Goal: Transaction & Acquisition: Subscribe to service/newsletter

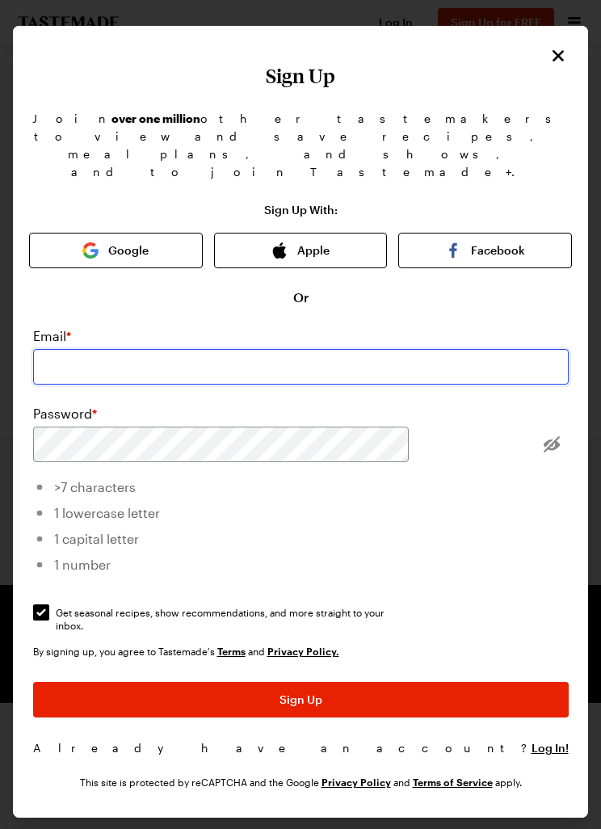
click at [429, 349] on input "email" at bounding box center [301, 367] width 536 height 36
type input "[EMAIL_ADDRESS][DOMAIN_NAME]"
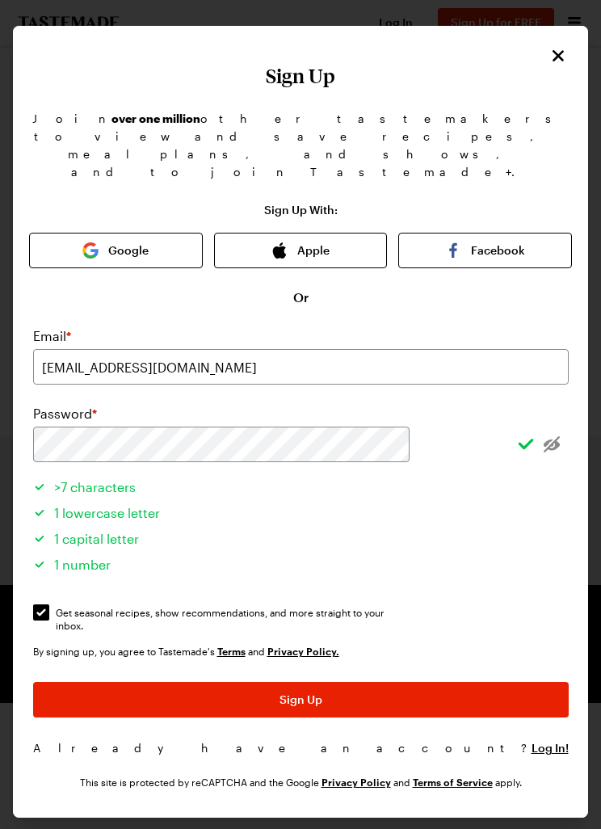
click at [453, 682] on button "Sign Up" at bounding box center [301, 700] width 536 height 36
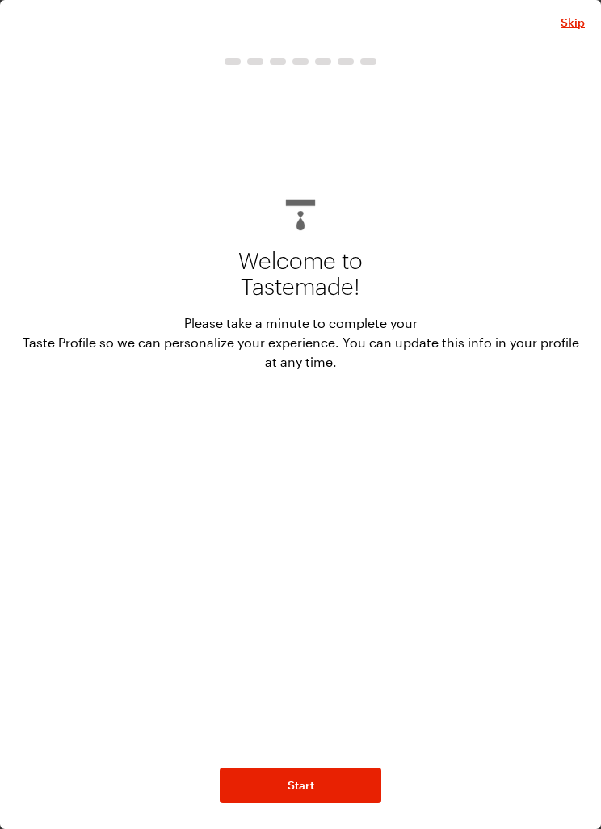
click at [358, 775] on button "Start" at bounding box center [301, 786] width 162 height 36
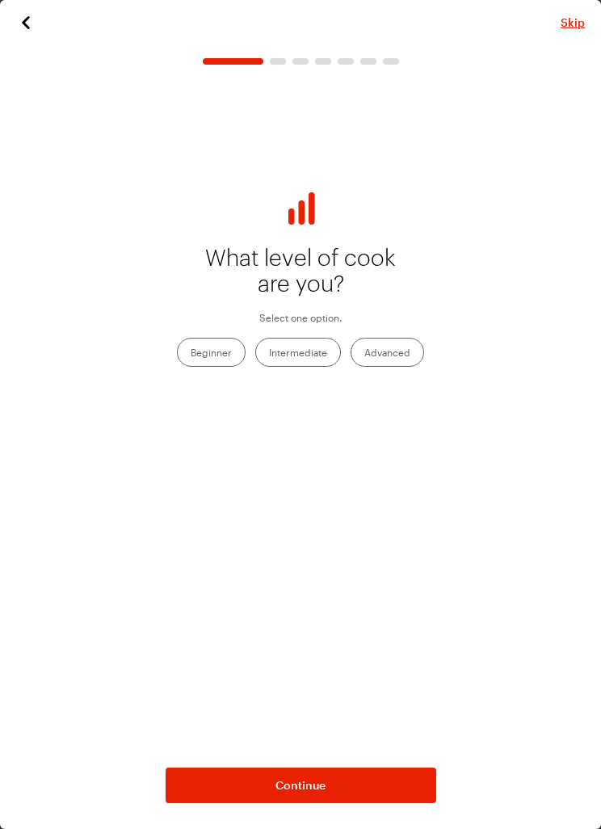
click at [219, 347] on label "Beginner" at bounding box center [211, 352] width 69 height 29
click at [191, 354] on input "Beginner" at bounding box center [191, 354] width 0 height 0
click at [318, 354] on label "Intermediate" at bounding box center [298, 352] width 86 height 29
click at [269, 354] on input "Intermediate" at bounding box center [269, 354] width 0 height 0
click at [390, 783] on button "Continue" at bounding box center [301, 786] width 271 height 36
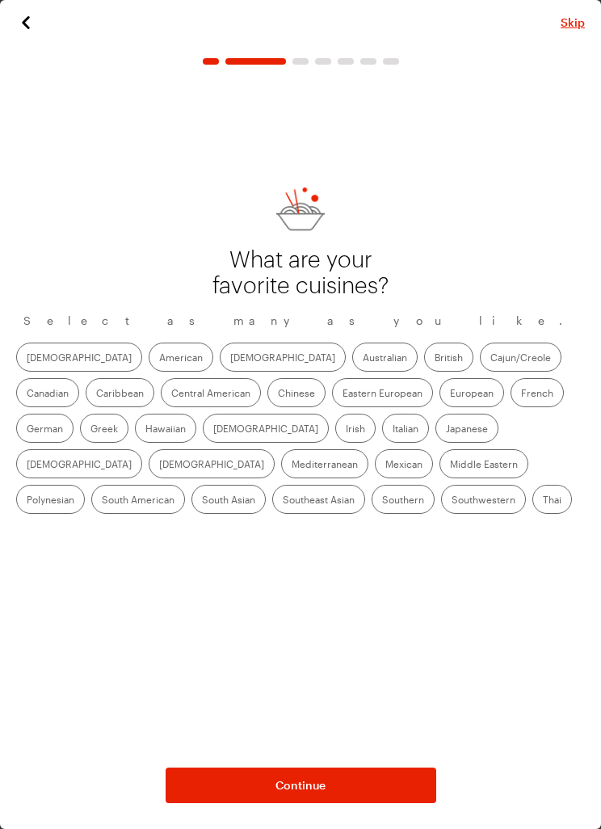
click at [441, 498] on label "Southwestern" at bounding box center [483, 499] width 85 height 29
click at [452, 501] on input "Southwestern" at bounding box center [452, 501] width 0 height 0
click at [433, 449] on label "Mexican" at bounding box center [404, 463] width 58 height 29
click at [385, 465] on input "Mexican" at bounding box center [385, 465] width 0 height 0
click at [382, 432] on label "Italian" at bounding box center [405, 428] width 47 height 29
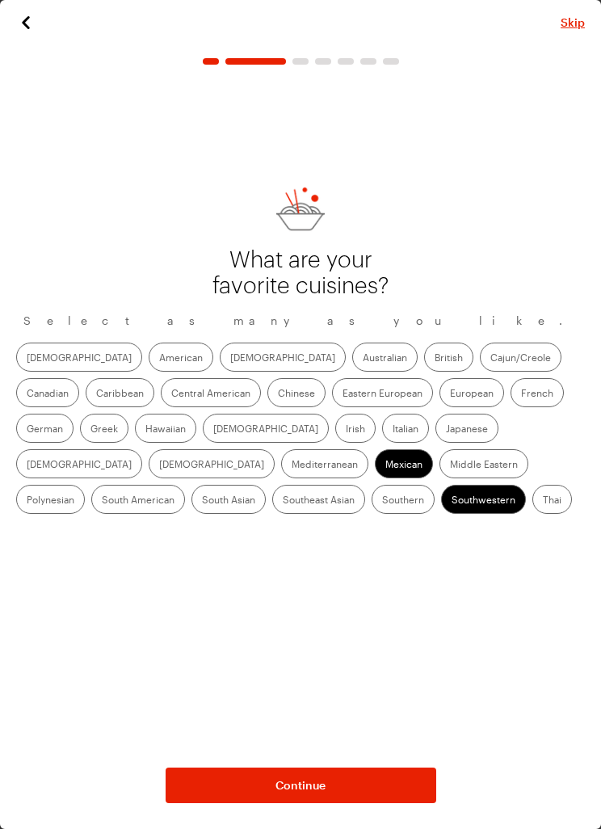
click at [393, 430] on input "Italian" at bounding box center [393, 430] width 0 height 0
click at [440, 392] on label "European" at bounding box center [472, 392] width 65 height 29
click at [450, 394] on input "European" at bounding box center [450, 394] width 0 height 0
click at [74, 414] on label "German" at bounding box center [44, 428] width 57 height 29
click at [27, 430] on input "German" at bounding box center [27, 430] width 0 height 0
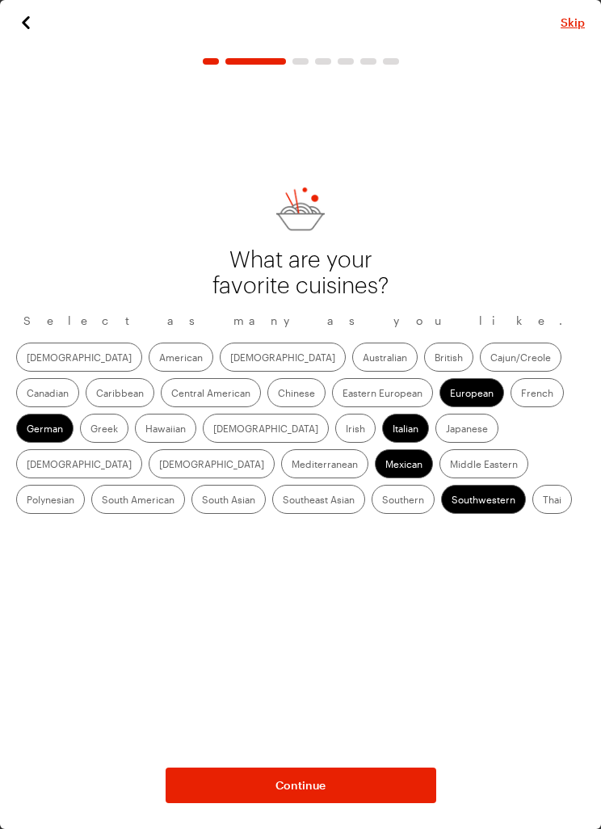
click at [511, 391] on label "French" at bounding box center [537, 392] width 53 height 29
click at [521, 394] on input "French" at bounding box center [521, 394] width 0 height 0
click at [267, 393] on label "Chinese" at bounding box center [296, 392] width 58 height 29
click at [278, 394] on input "Chinese" at bounding box center [278, 394] width 0 height 0
click at [154, 378] on label "Caribbean" at bounding box center [120, 392] width 69 height 29
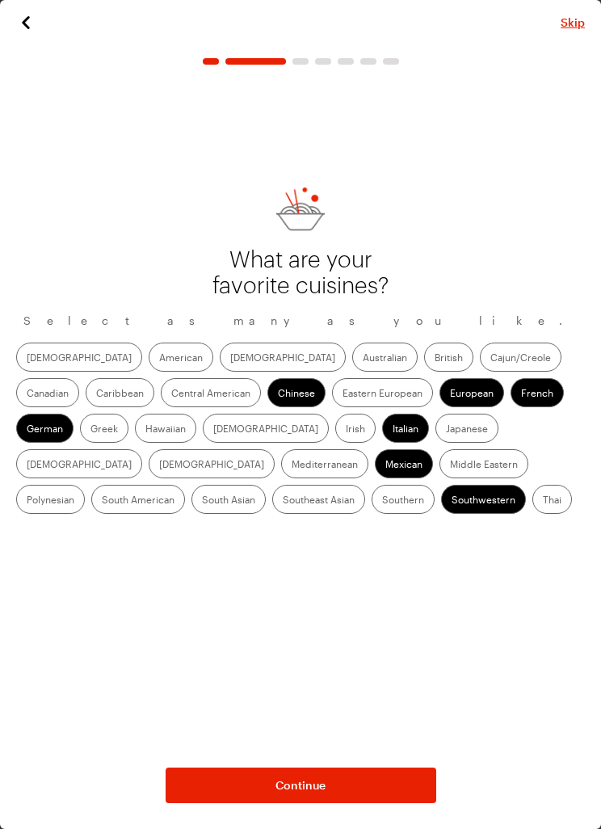
click at [96, 394] on input "Caribbean" at bounding box center [96, 394] width 0 height 0
click at [424, 348] on label "British" at bounding box center [448, 357] width 49 height 29
click at [435, 359] on input "British" at bounding box center [435, 359] width 0 height 0
click at [149, 350] on label "American" at bounding box center [181, 357] width 65 height 29
click at [159, 359] on input "American" at bounding box center [159, 359] width 0 height 0
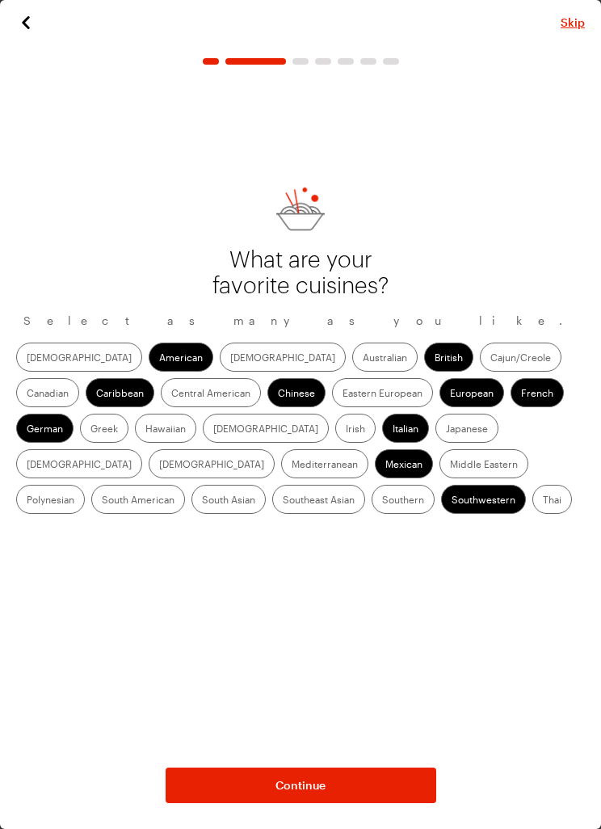
click at [392, 784] on button "Continue" at bounding box center [301, 786] width 271 height 36
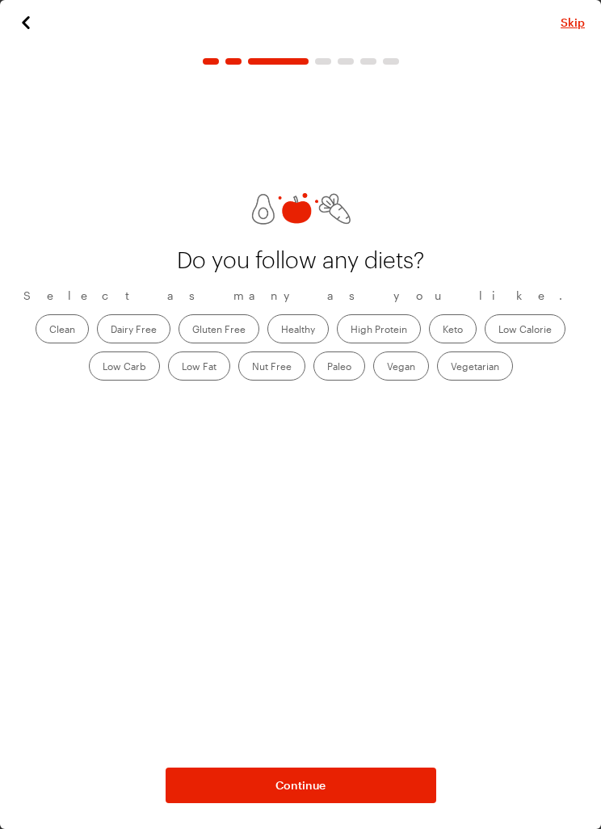
click at [391, 783] on button "Continue" at bounding box center [301, 786] width 271 height 36
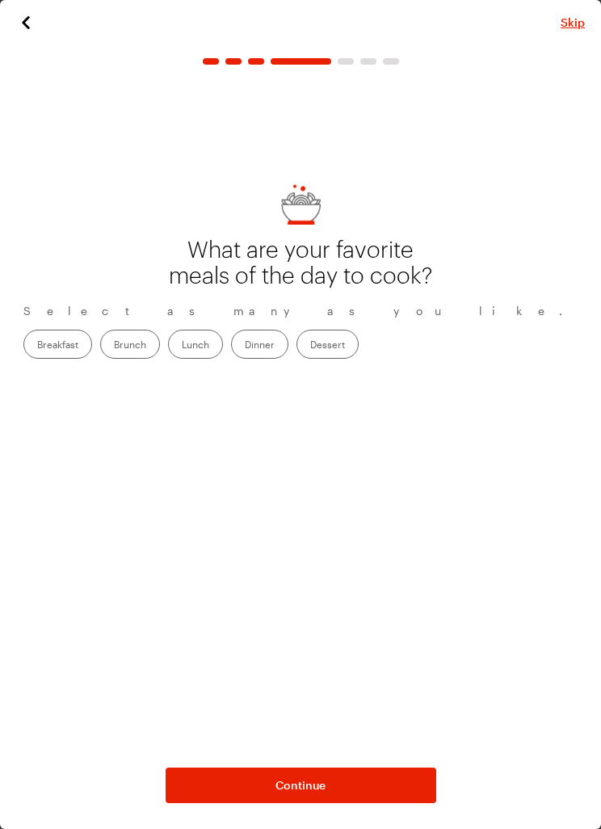
click at [288, 347] on label "Dinner" at bounding box center [259, 344] width 57 height 29
click at [245, 346] on input "Dinner" at bounding box center [245, 346] width 0 height 0
click at [402, 785] on button "Continue" at bounding box center [301, 786] width 271 height 36
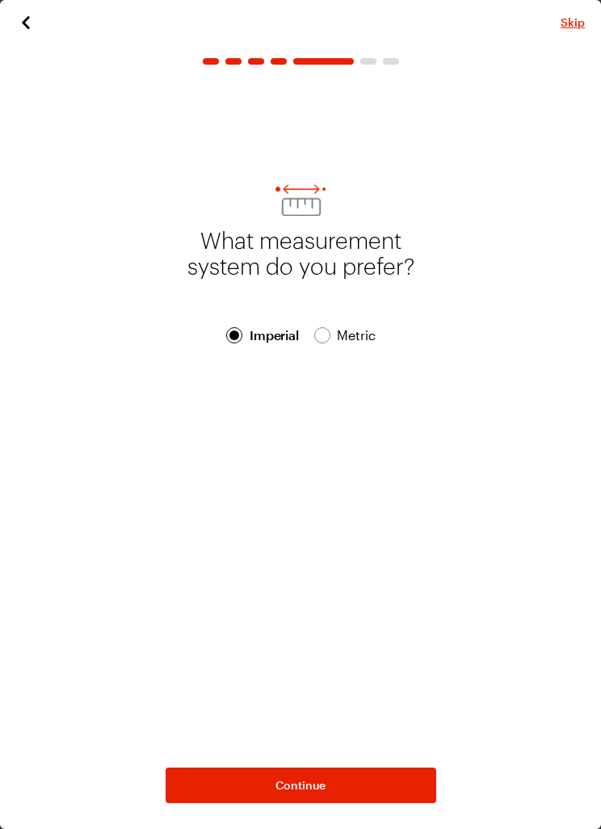
click at [398, 782] on button "Continue" at bounding box center [301, 786] width 271 height 36
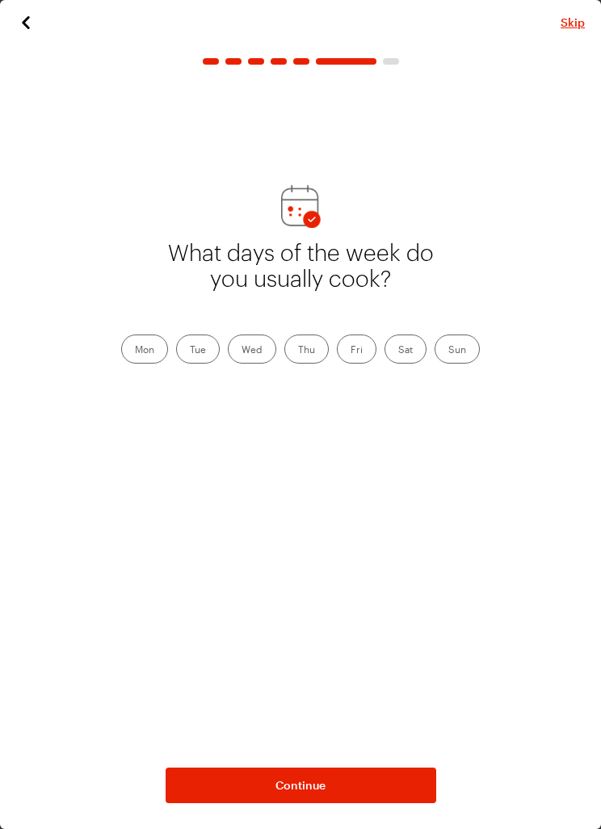
click at [357, 354] on label "Fri" at bounding box center [357, 349] width 40 height 29
click at [351, 351] on input "Fri" at bounding box center [351, 351] width 0 height 0
click at [297, 354] on label "Thu" at bounding box center [306, 349] width 44 height 29
click at [298, 351] on input "Thu" at bounding box center [298, 351] width 0 height 0
click at [242, 352] on label "Wed" at bounding box center [252, 349] width 48 height 29
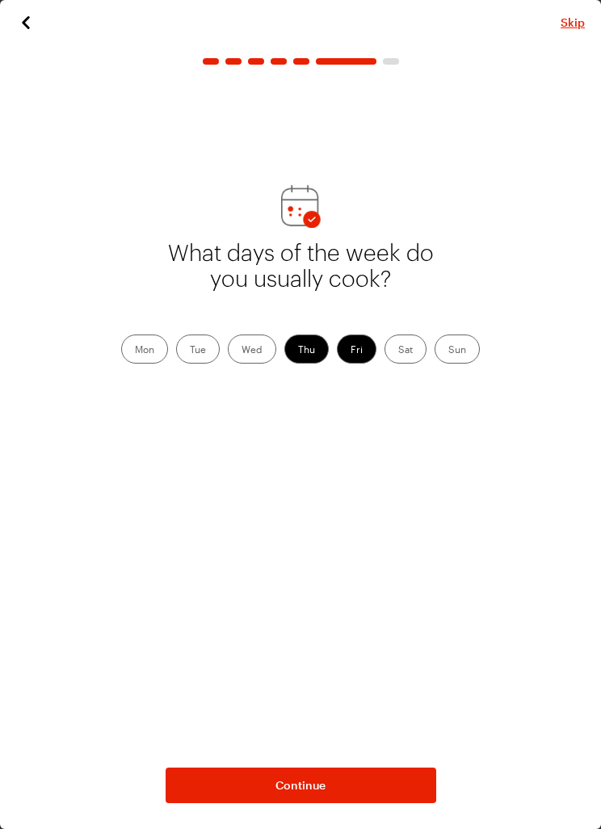
click at [242, 351] on input "Wed" at bounding box center [242, 351] width 0 height 0
click at [192, 350] on label "Tue" at bounding box center [198, 349] width 44 height 29
click at [190, 351] on input "Tue" at bounding box center [190, 351] width 0 height 0
click at [142, 354] on label "Mon" at bounding box center [144, 349] width 47 height 29
click at [135, 351] on input "Mon" at bounding box center [135, 351] width 0 height 0
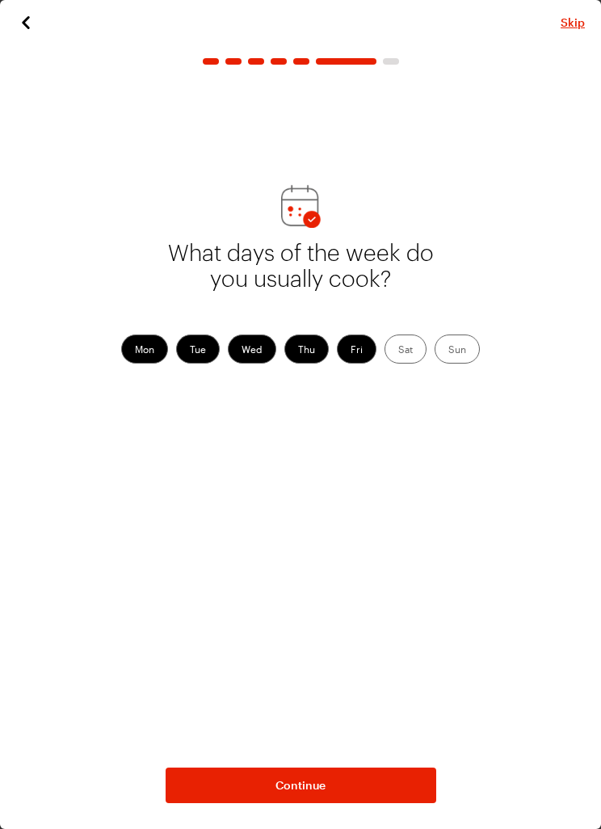
click at [457, 352] on label "Sun" at bounding box center [457, 349] width 45 height 29
click at [448, 351] on input "Sun" at bounding box center [448, 351] width 0 height 0
click at [404, 788] on button "Continue" at bounding box center [301, 786] width 271 height 36
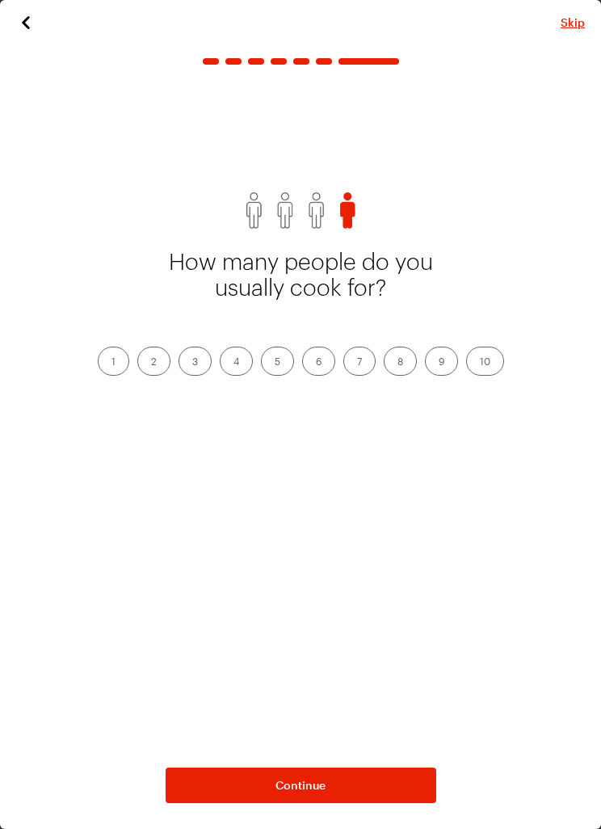
click at [157, 360] on label "2" at bounding box center [153, 361] width 33 height 29
click at [151, 362] on input "2" at bounding box center [151, 362] width 0 height 0
click at [394, 779] on button "Continue" at bounding box center [301, 786] width 271 height 36
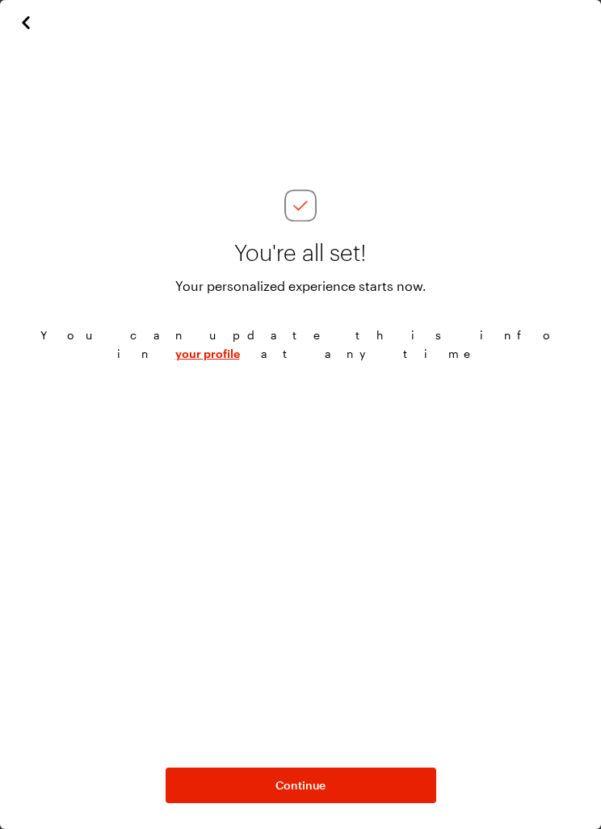
click at [385, 780] on button "Continue" at bounding box center [301, 786] width 271 height 36
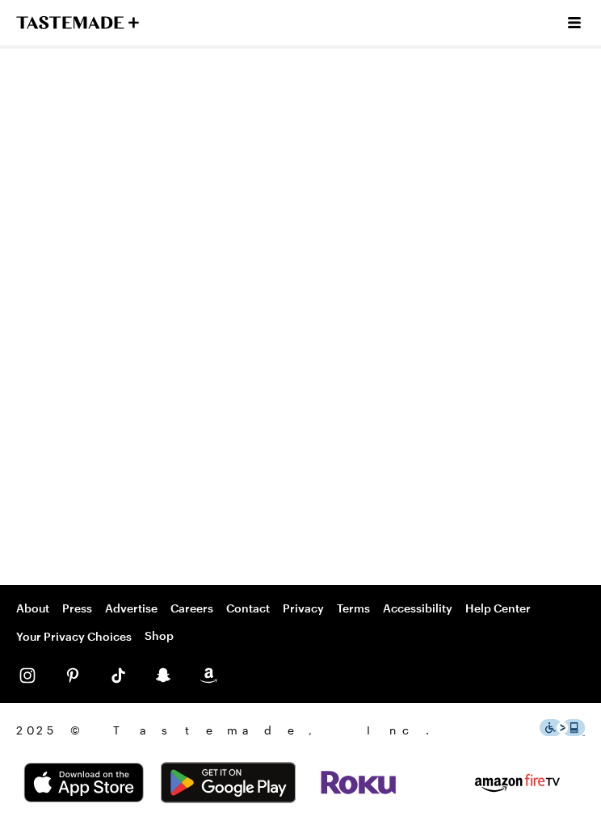
click at [571, 21] on icon "Open menu" at bounding box center [574, 22] width 19 height 19
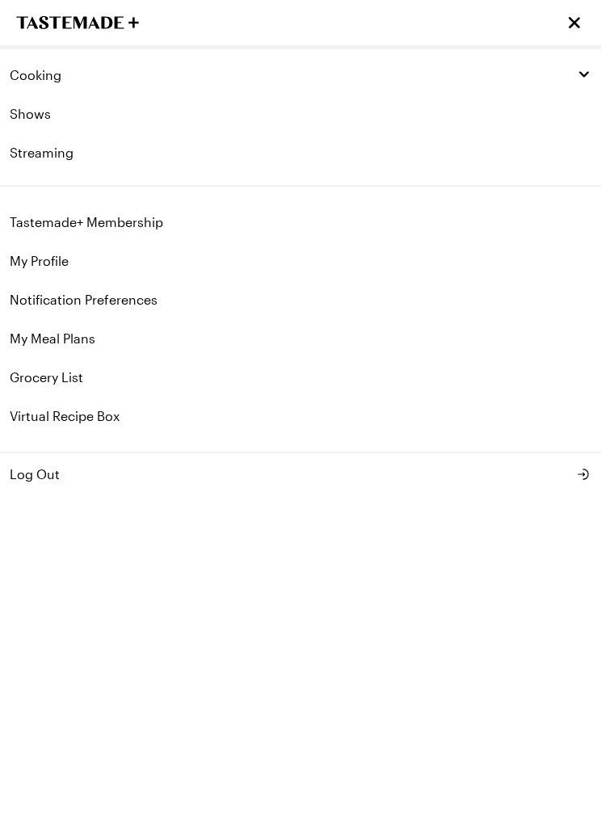
click at [72, 74] on div "Cooking" at bounding box center [301, 75] width 582 height 16
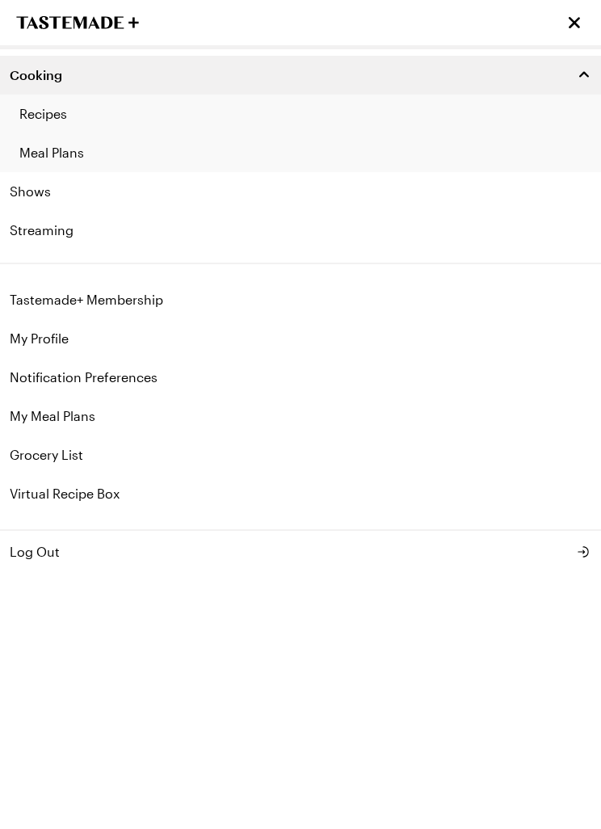
click at [129, 119] on link "Recipes" at bounding box center [300, 114] width 601 height 39
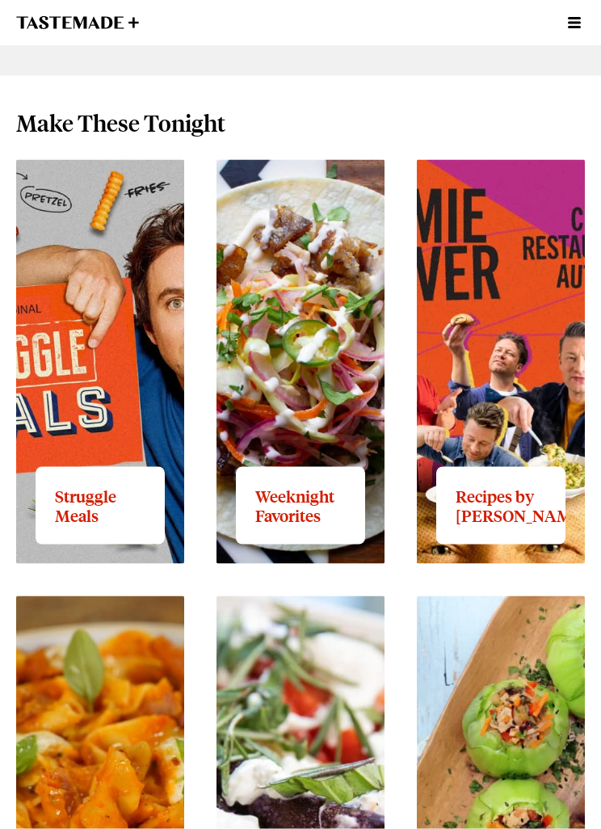
scroll to position [1362, 0]
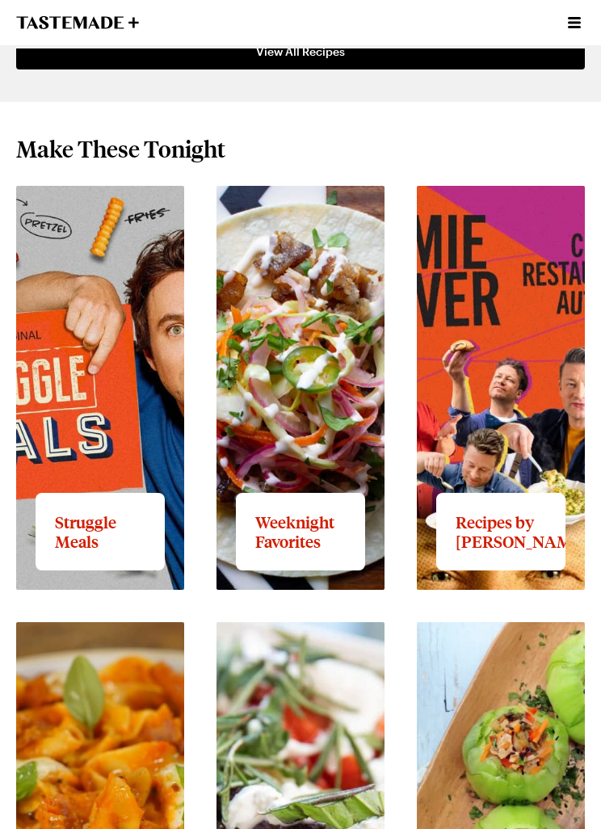
click at [332, 222] on link "View full content for Weeknight Favorites" at bounding box center [279, 204] width 124 height 35
click at [318, 222] on link "View full content for Weeknight Favorites" at bounding box center [279, 204] width 124 height 35
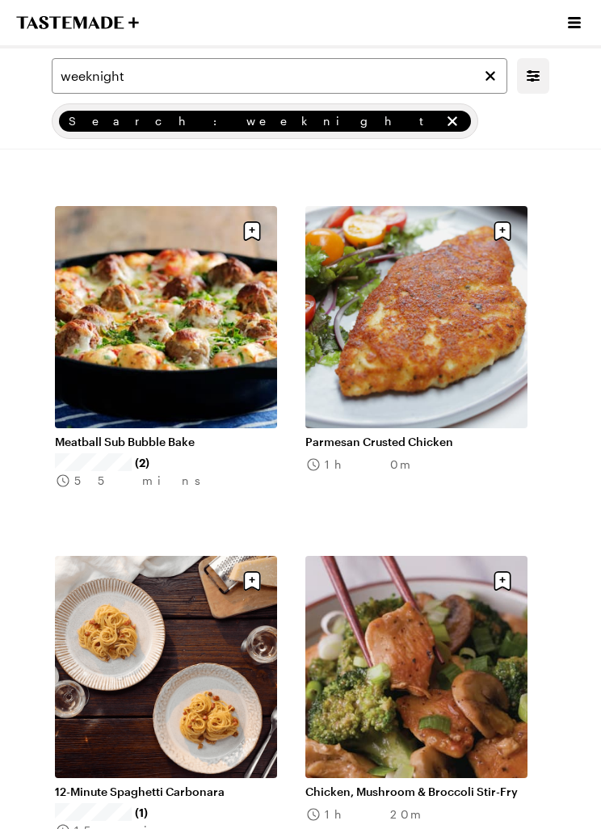
scroll to position [1508, 0]
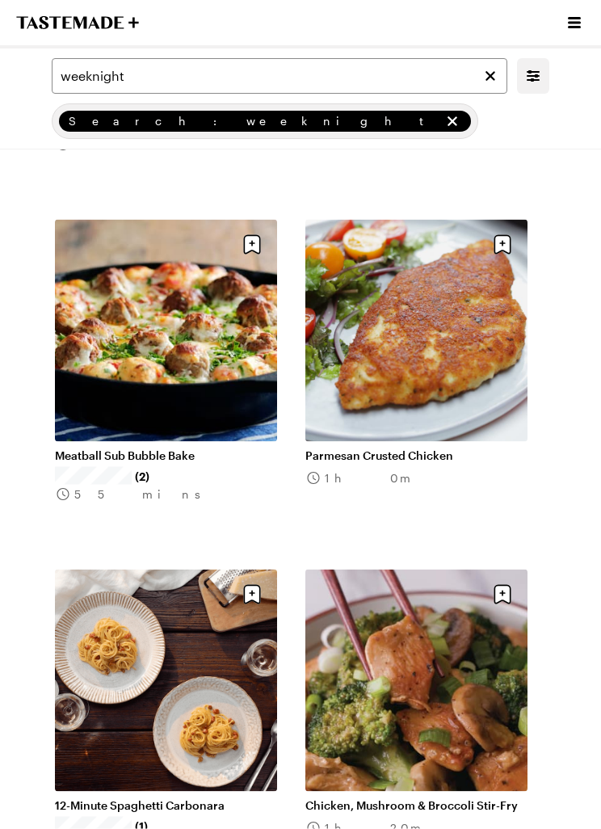
click at [582, 20] on icon "Open menu" at bounding box center [574, 22] width 19 height 19
